Goal: Find specific page/section: Find specific page/section

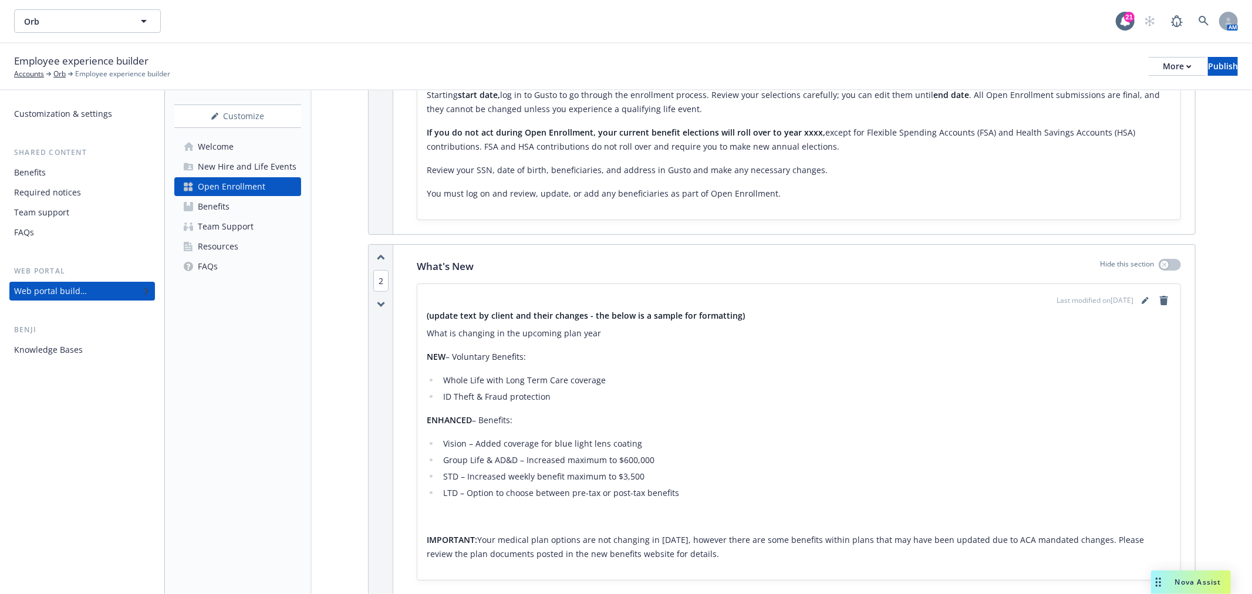
scroll to position [521, 0]
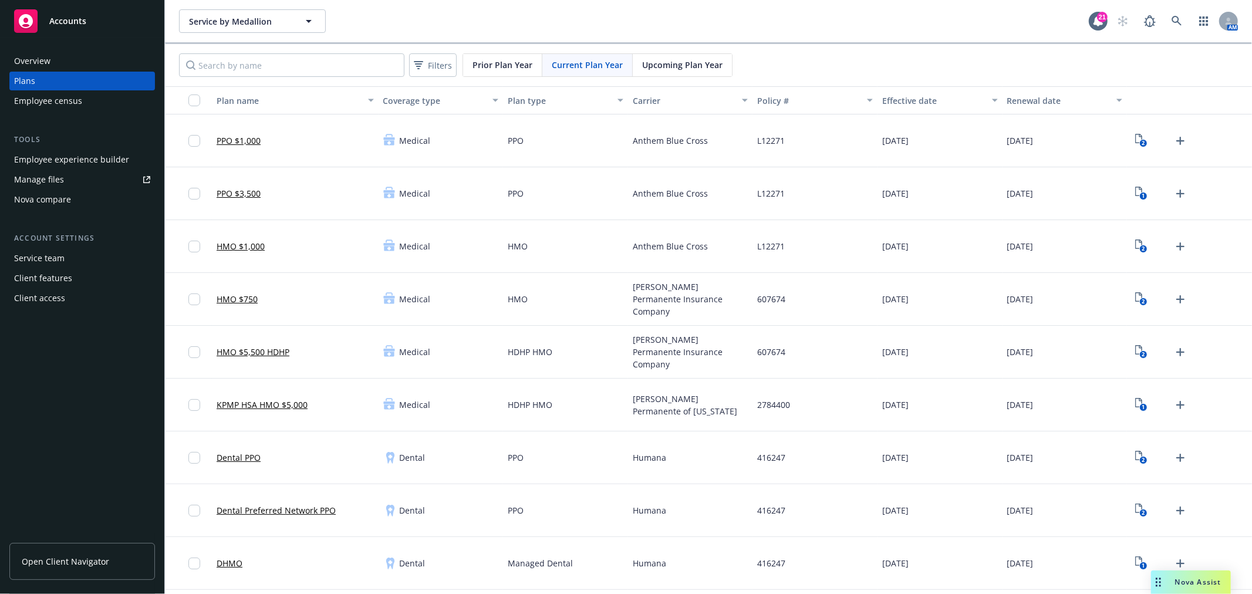
scroll to position [261, 0]
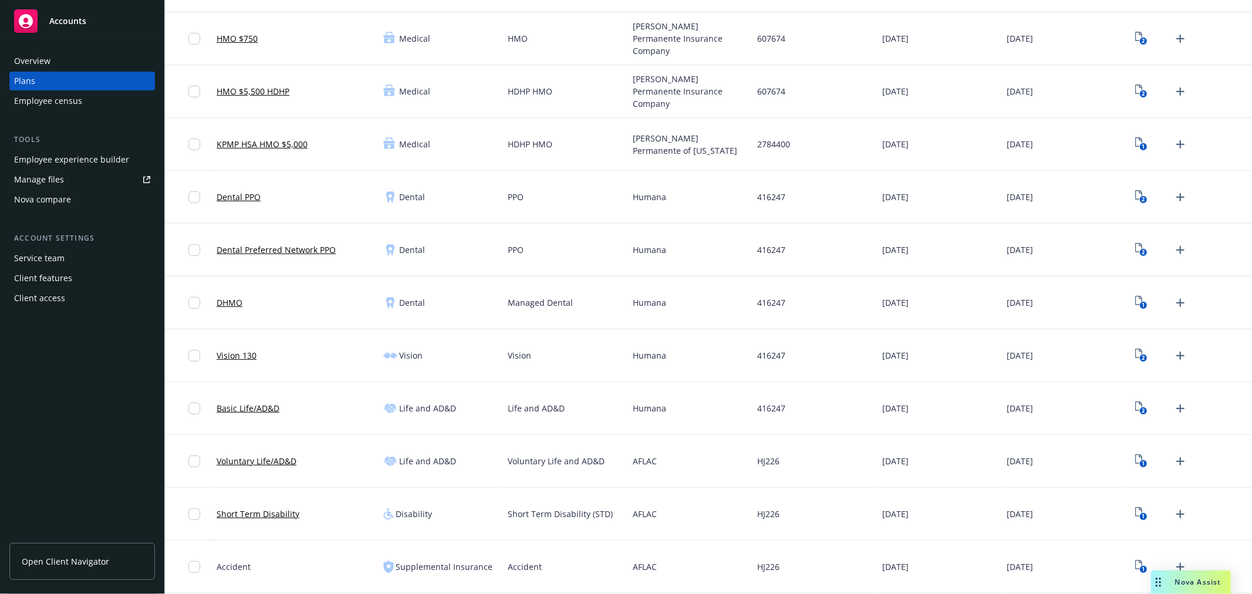
click at [63, 562] on span "Open Client Navigator" at bounding box center [65, 561] width 87 height 12
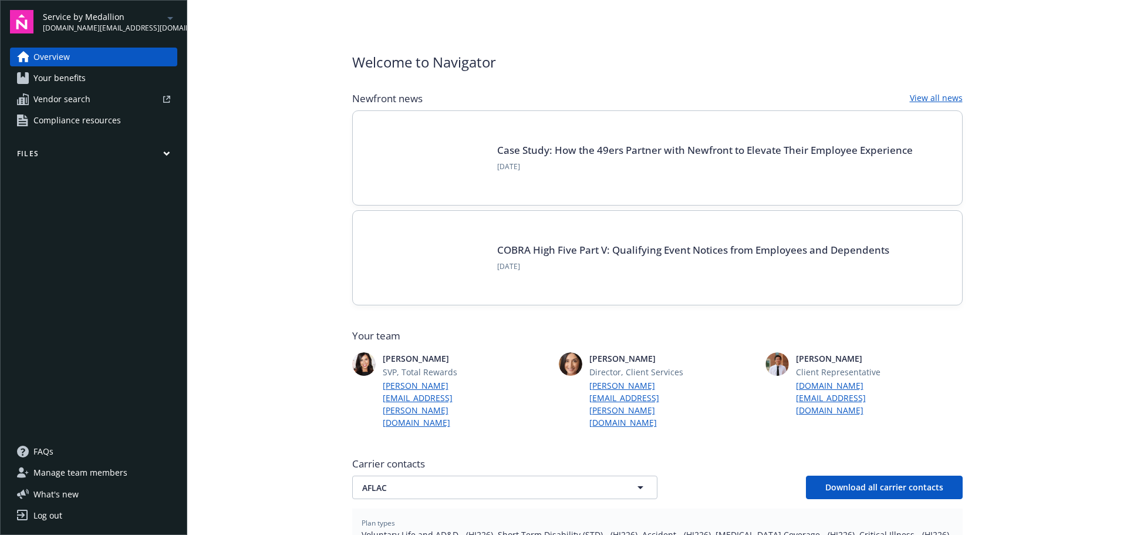
scroll to position [235, 0]
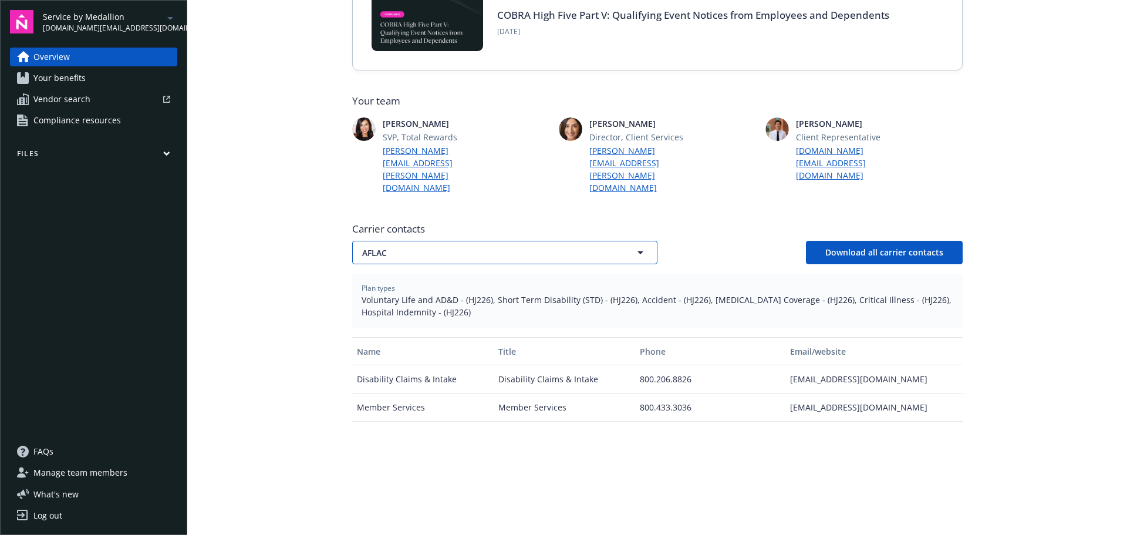
click at [459, 241] on button "AFLAC" at bounding box center [504, 252] width 305 height 23
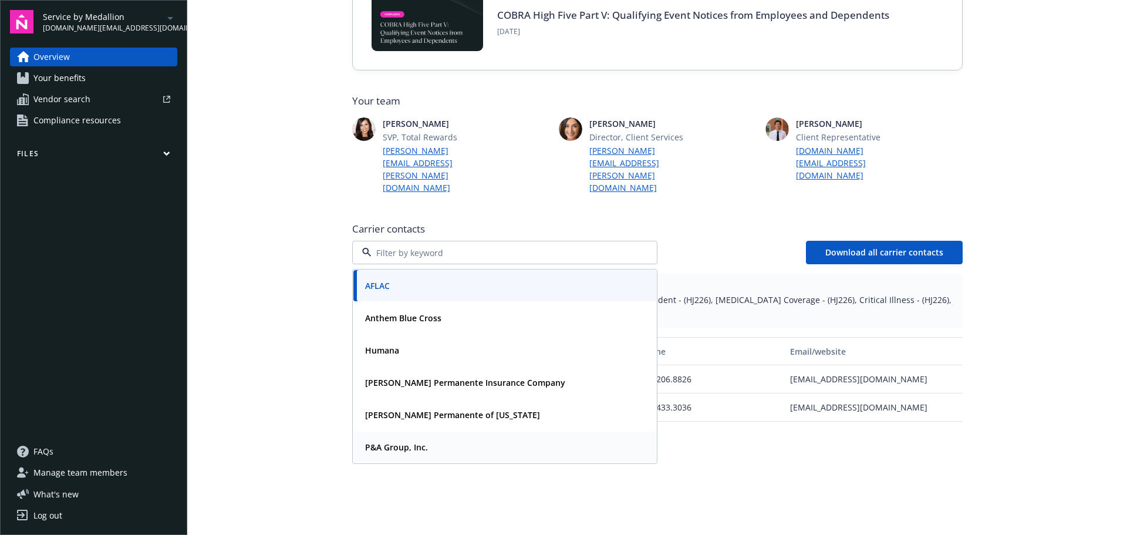
click at [445, 439] on div "P&A Group, Inc." at bounding box center [505, 447] width 289 height 17
